Goal: Task Accomplishment & Management: Manage account settings

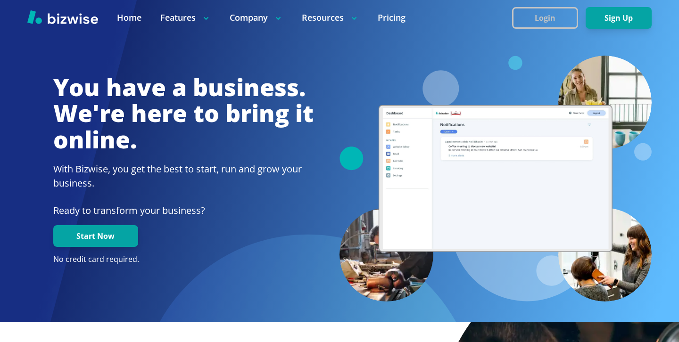
click at [545, 10] on button "Login" at bounding box center [545, 18] width 66 height 22
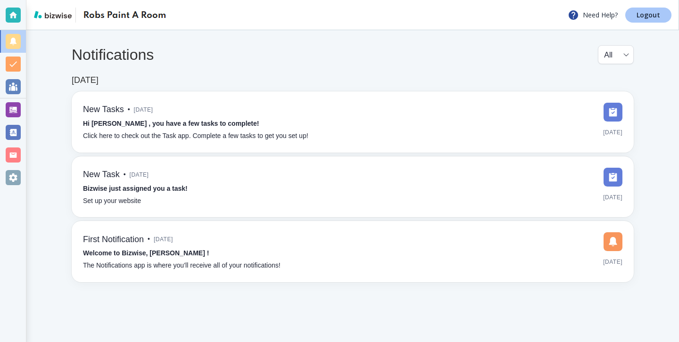
click at [648, 18] on p "Logout" at bounding box center [649, 15] width 24 height 7
